Goal: Information Seeking & Learning: Check status

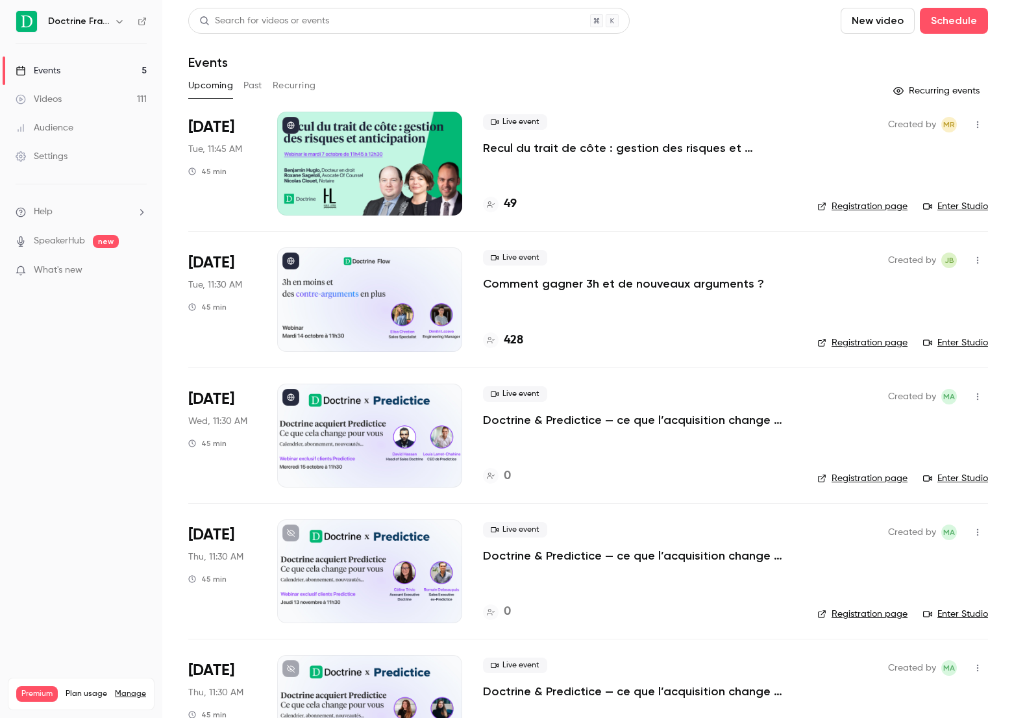
click at [402, 273] on div at bounding box center [369, 299] width 185 height 104
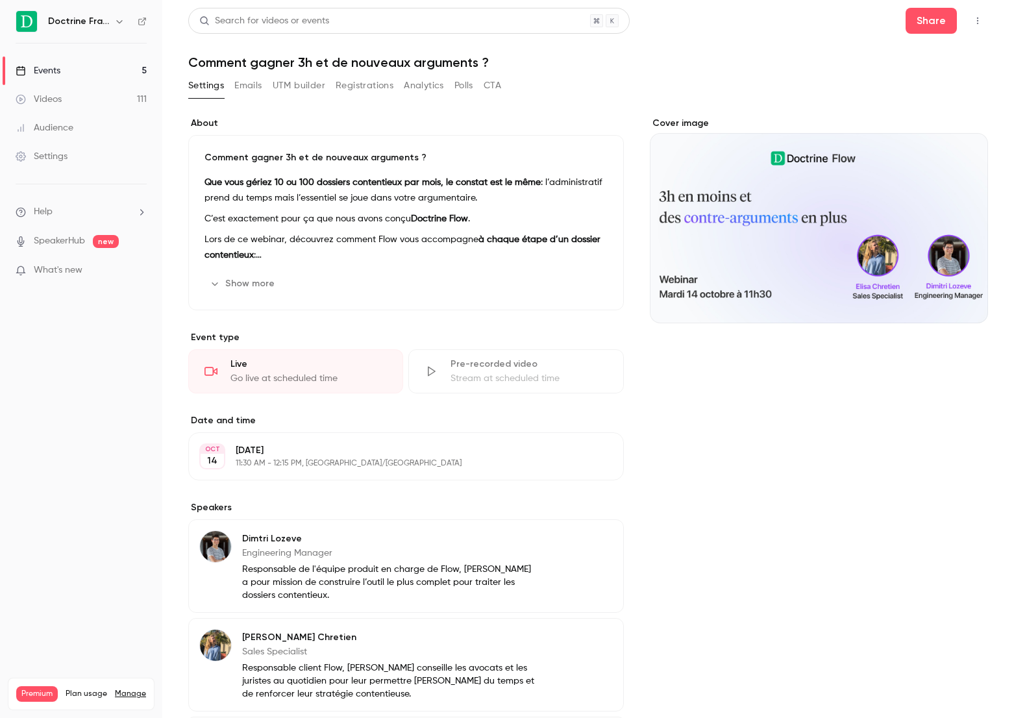
click at [97, 73] on link "Events 5" at bounding box center [81, 70] width 162 height 29
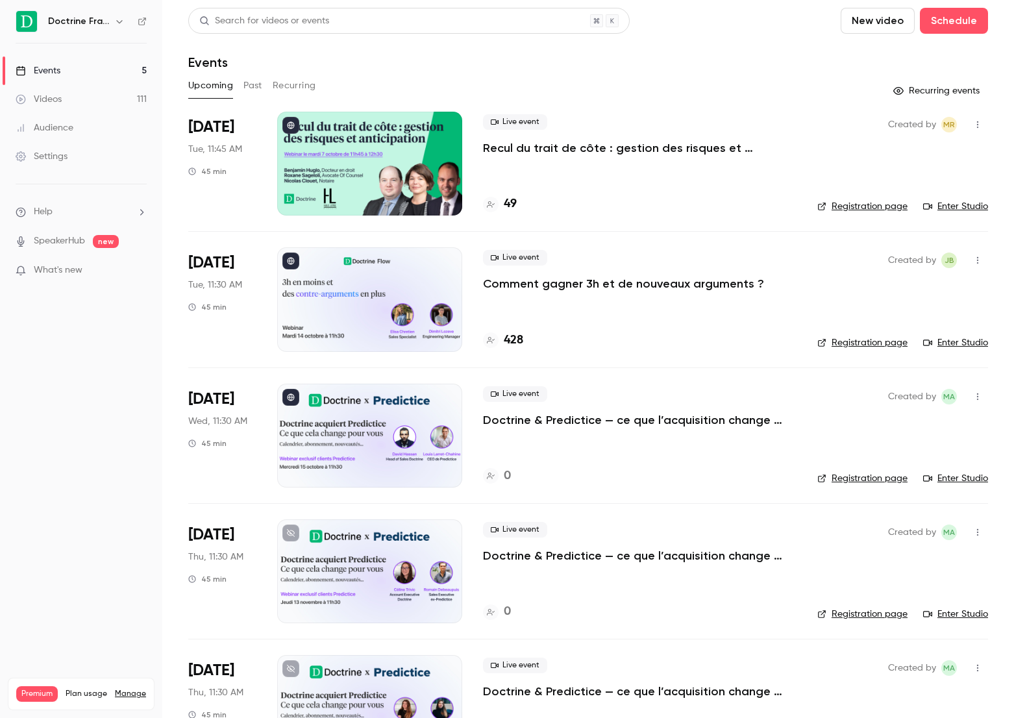
click at [250, 89] on button "Past" at bounding box center [252, 85] width 19 height 21
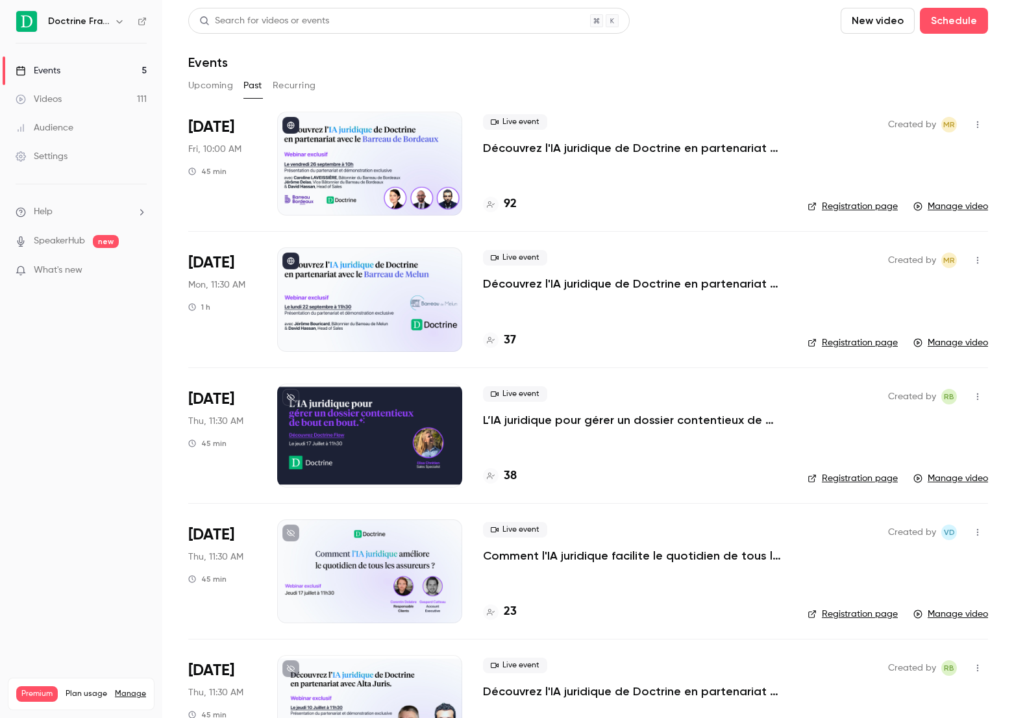
click at [100, 66] on link "Events 5" at bounding box center [81, 70] width 162 height 29
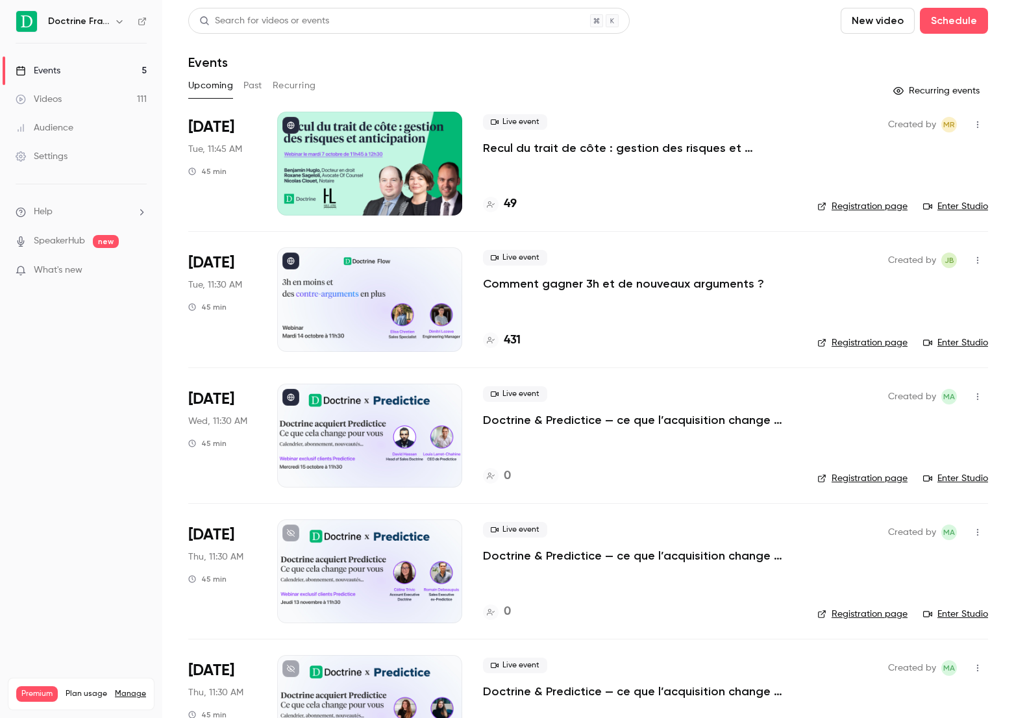
click at [534, 285] on p "Comment gagner 3h et de nouveaux arguments ?" at bounding box center [623, 284] width 281 height 16
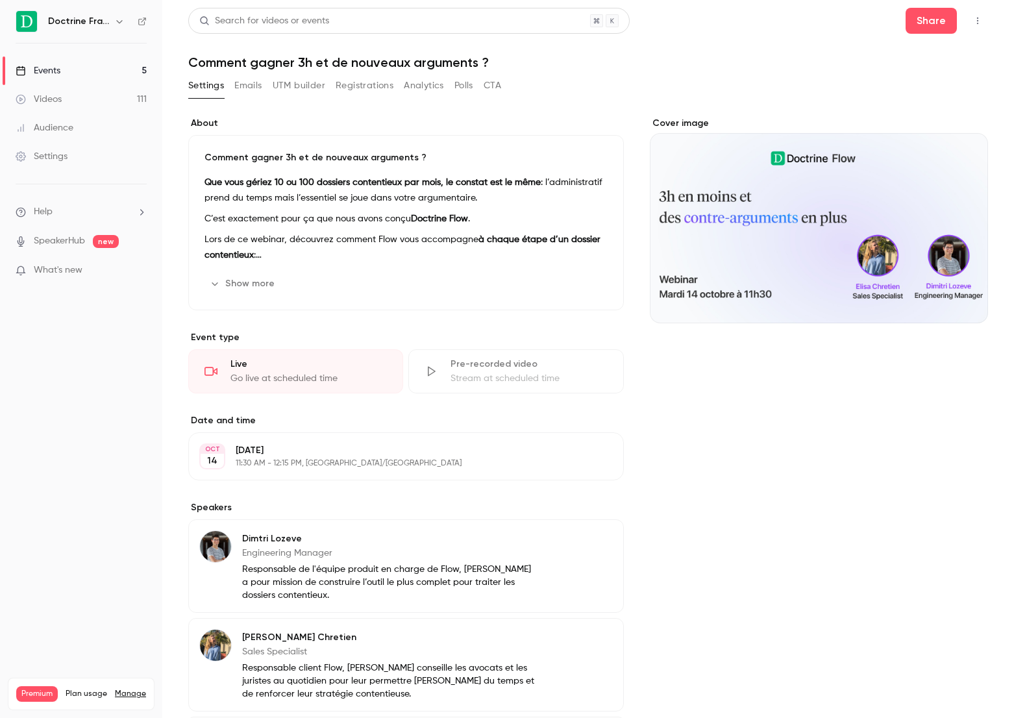
click at [97, 67] on link "Events 5" at bounding box center [81, 70] width 162 height 29
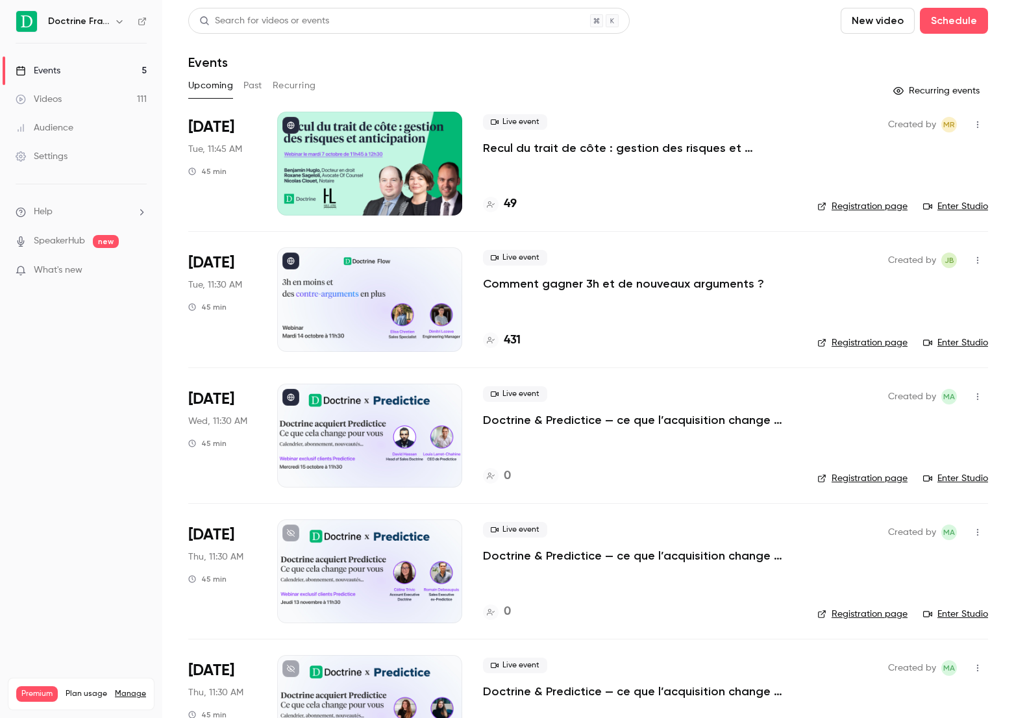
click at [539, 284] on p "Comment gagner 3h et de nouveaux arguments ?" at bounding box center [623, 284] width 281 height 16
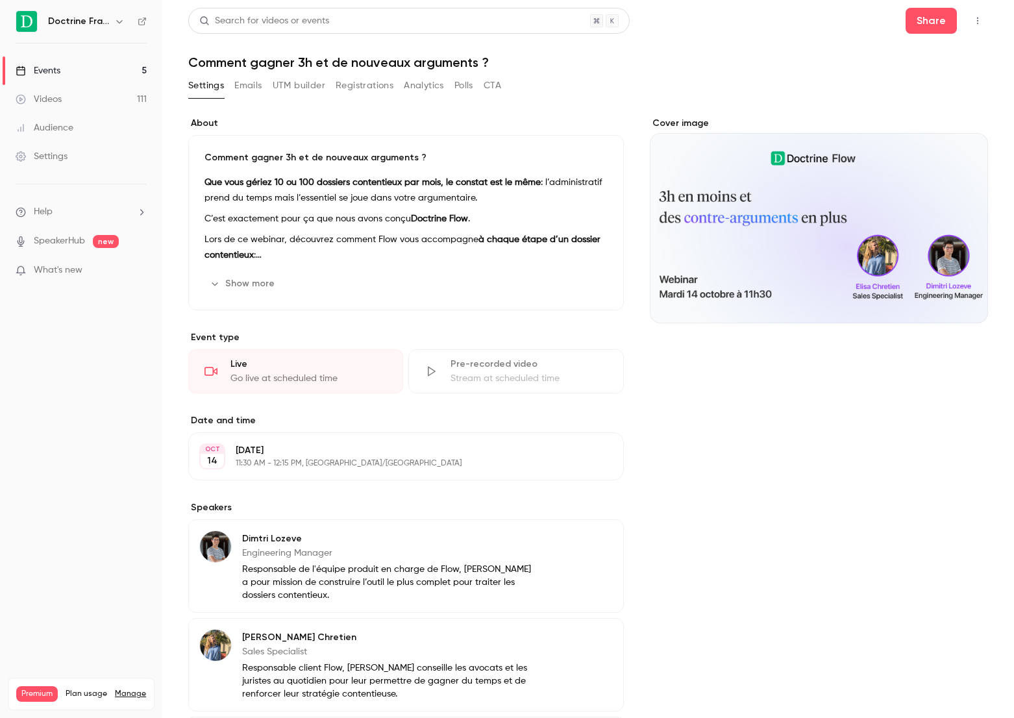
click at [366, 80] on button "Registrations" at bounding box center [365, 85] width 58 height 21
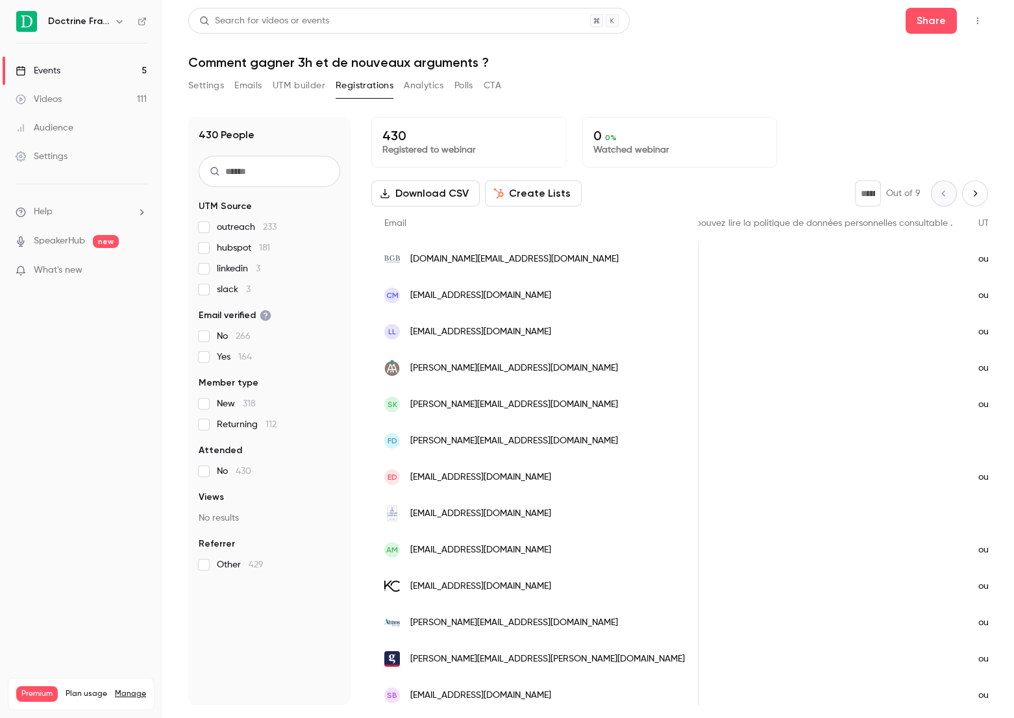
scroll to position [0, 1747]
click at [85, 69] on link "Events 5" at bounding box center [81, 70] width 162 height 29
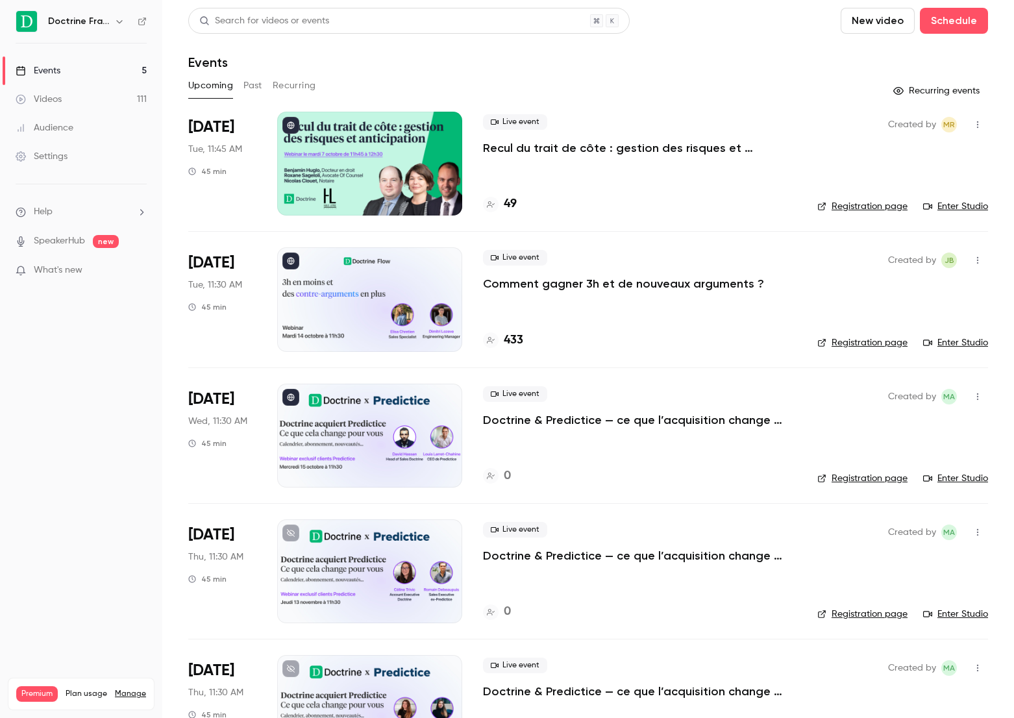
click at [566, 287] on p "Comment gagner 3h et de nouveaux arguments ?" at bounding box center [623, 284] width 281 height 16
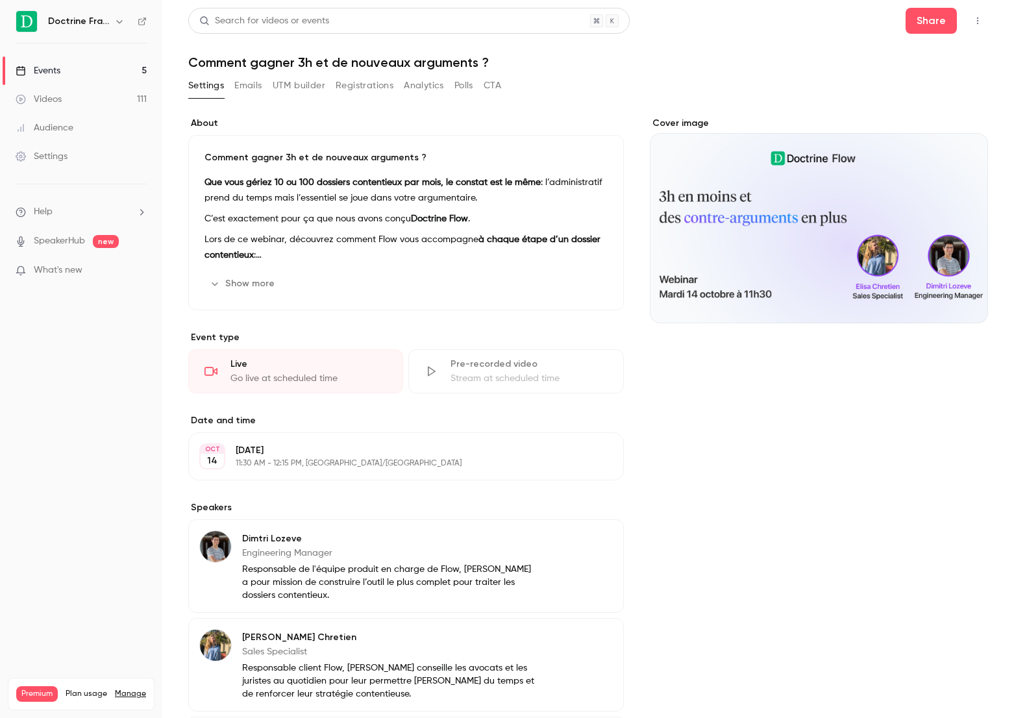
click at [347, 89] on button "Registrations" at bounding box center [365, 85] width 58 height 21
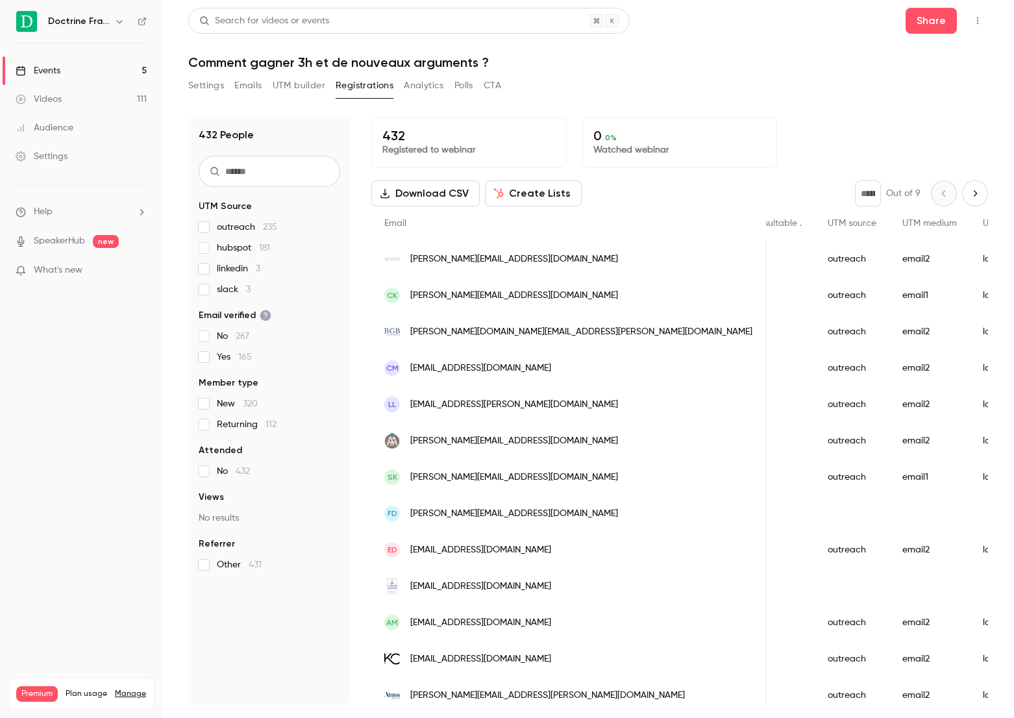
scroll to position [0, 1987]
click at [91, 77] on link "Events 5" at bounding box center [81, 70] width 162 height 29
